Goal: Information Seeking & Learning: Learn about a topic

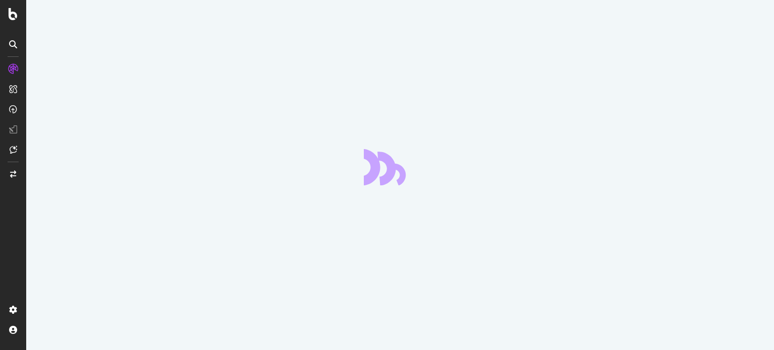
click at [468, 137] on div at bounding box center [400, 175] width 748 height 350
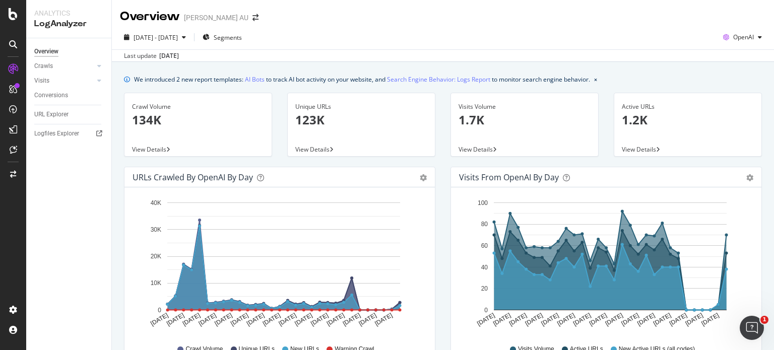
scroll to position [86, 0]
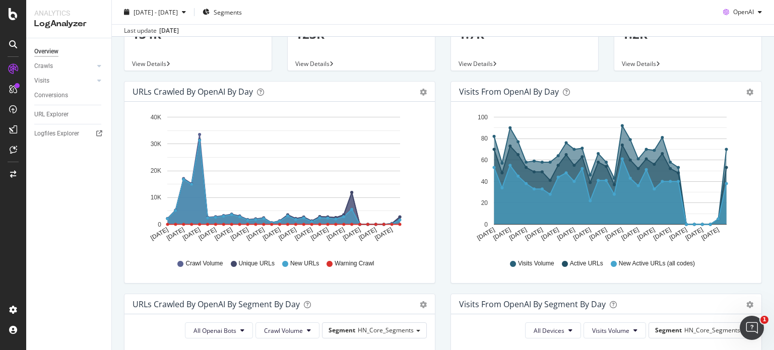
click at [443, 123] on div "Visits from OpenAI by day Area Table Hold CTRL while clicking to filter the rep…" at bounding box center [606, 187] width 326 height 213
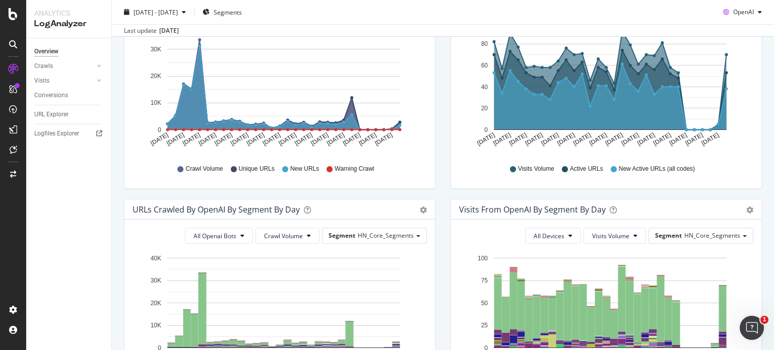
scroll to position [0, 0]
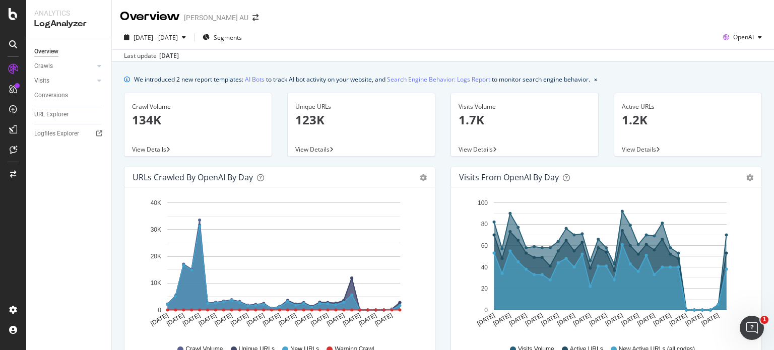
click at [471, 31] on div "[DATE] - [DATE] Segments OpenAI" at bounding box center [443, 39] width 662 height 20
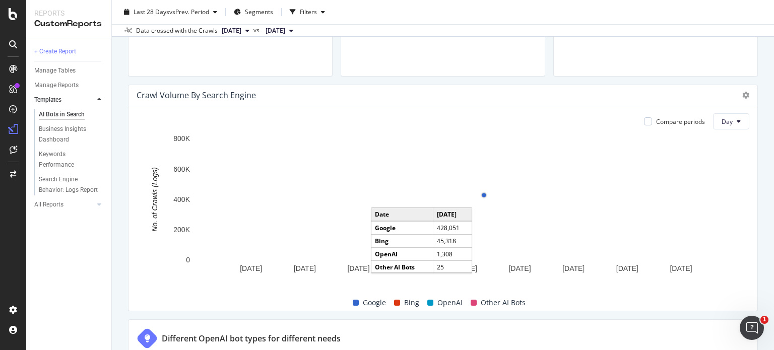
scroll to position [463, 0]
